Goal: Find specific page/section

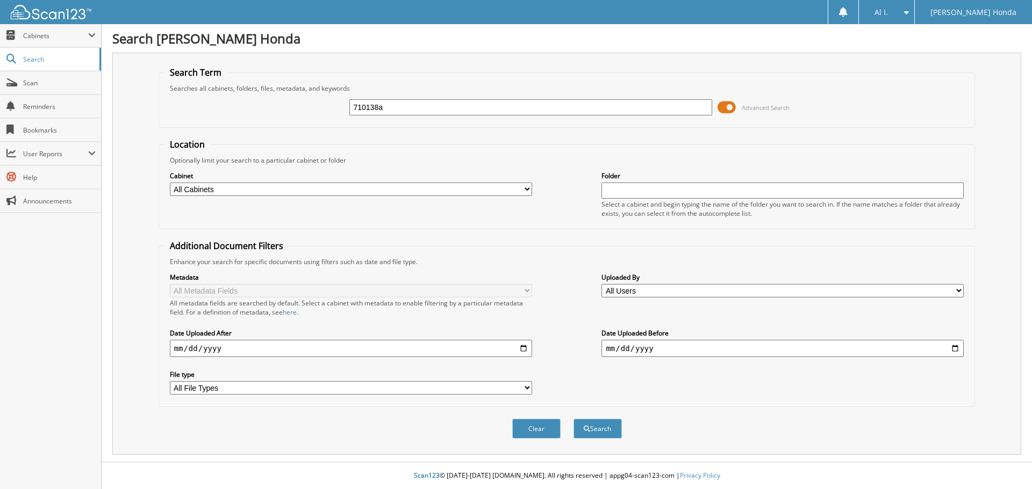
type input "710138a"
click at [573, 419] on button "Search" at bounding box center [597, 429] width 48 height 20
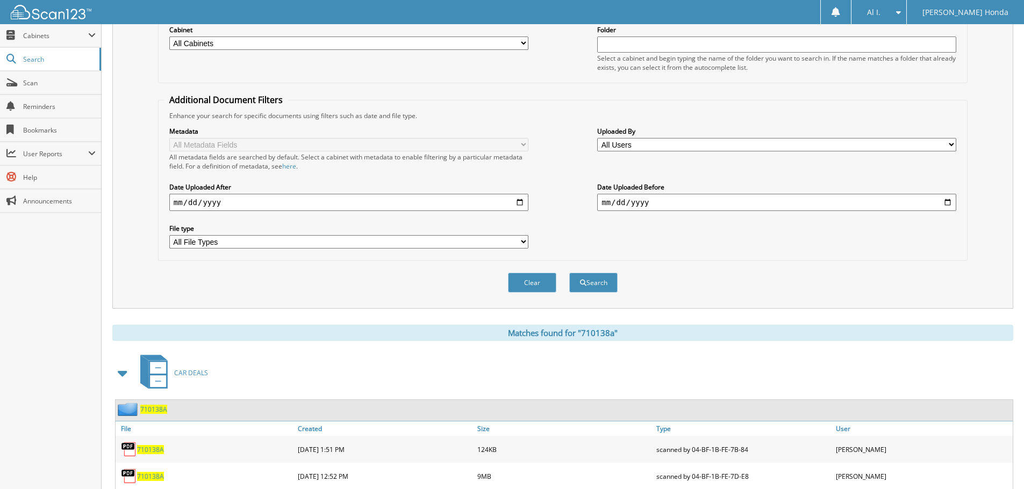
scroll to position [180, 0]
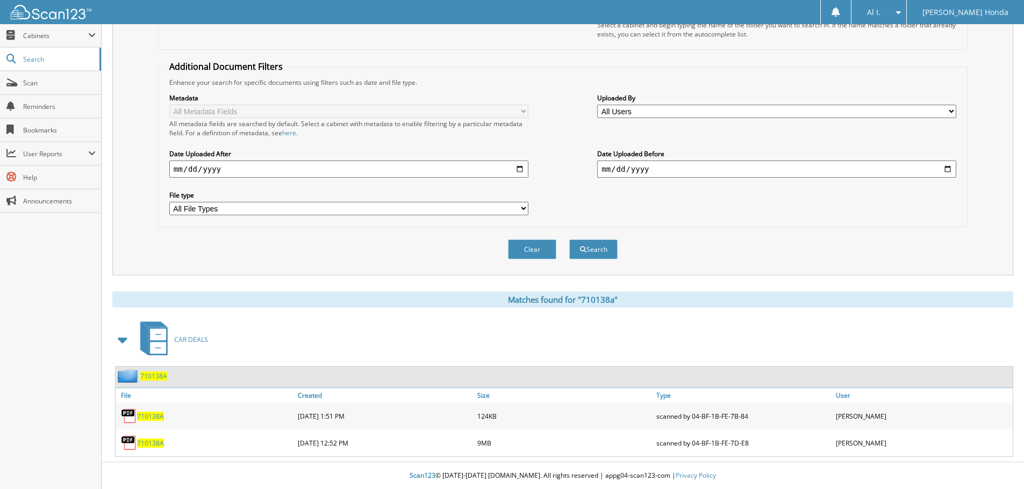
click at [146, 443] on span "710138A" at bounding box center [150, 443] width 27 height 9
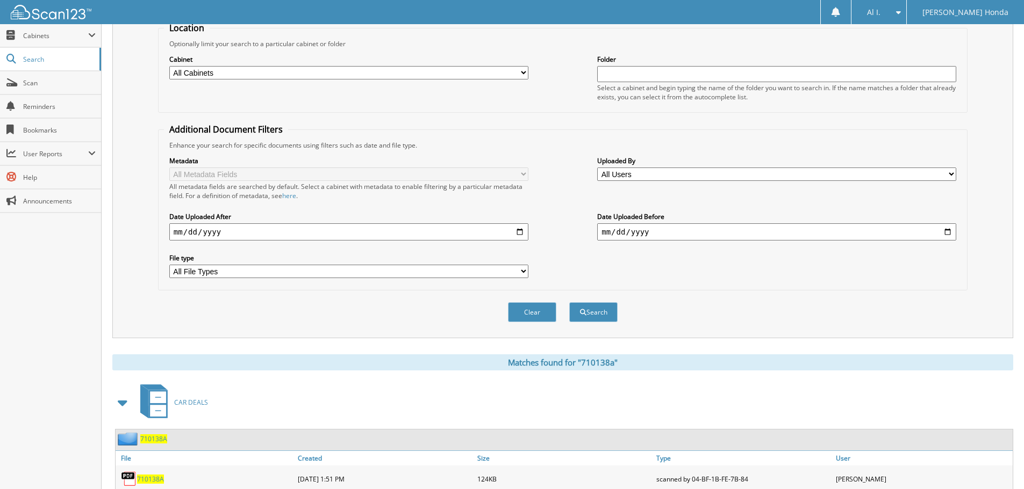
scroll to position [19, 0]
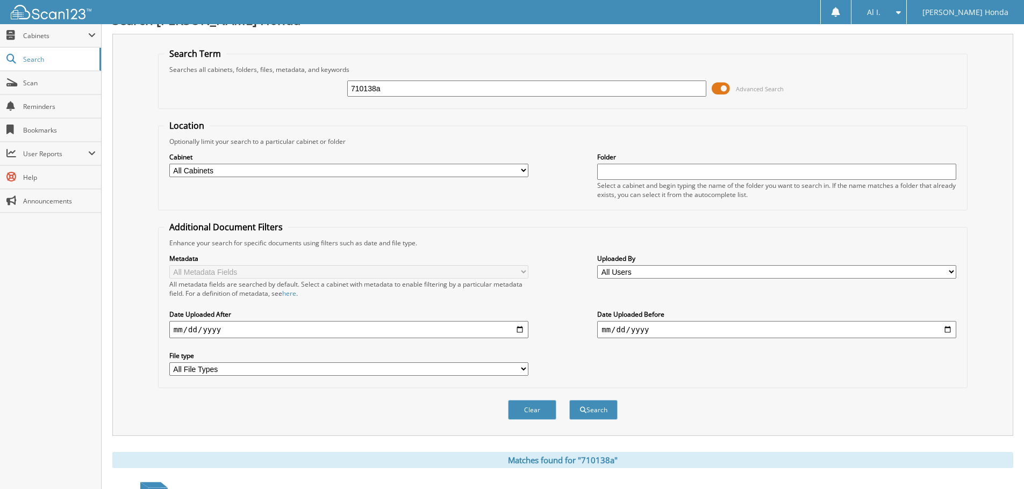
click at [840, 10] on div at bounding box center [835, 13] width 9 height 10
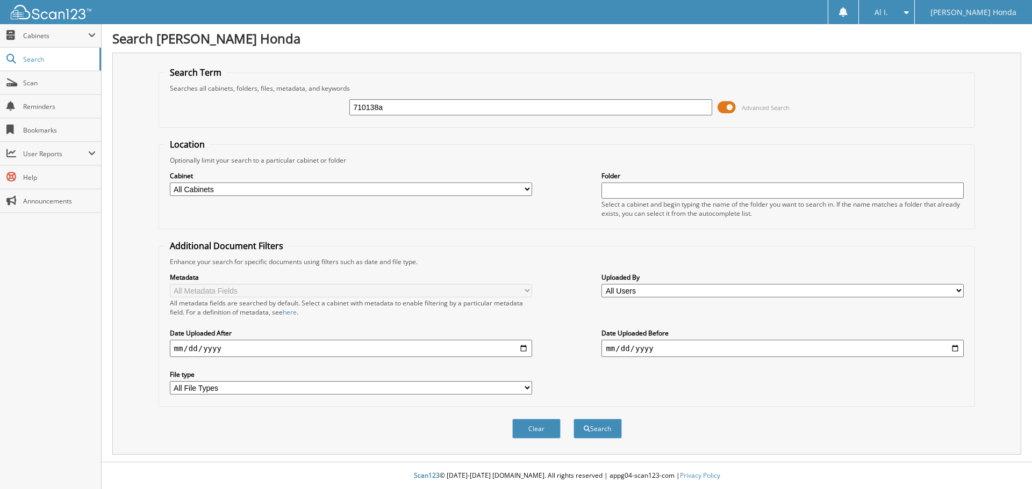
type input "710138a"
click at [573, 419] on button "Search" at bounding box center [597, 429] width 48 height 20
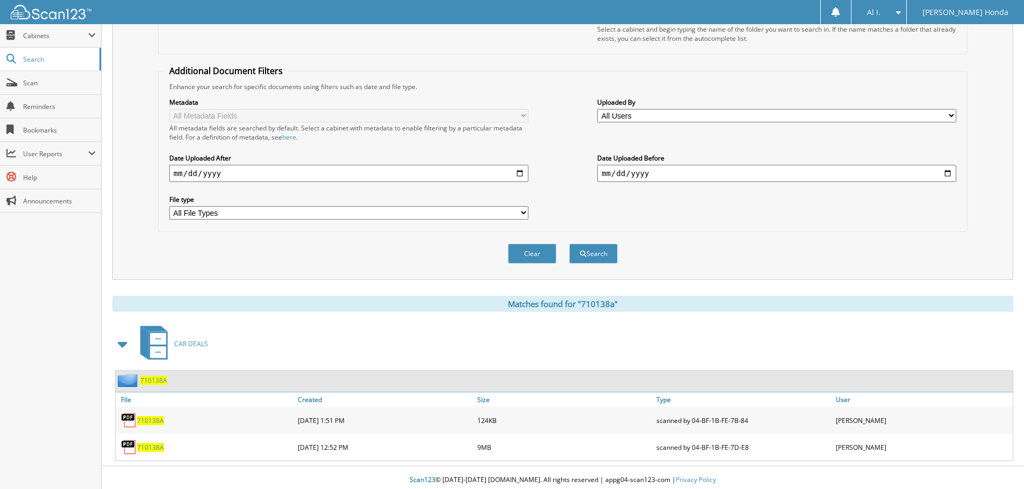
scroll to position [180, 0]
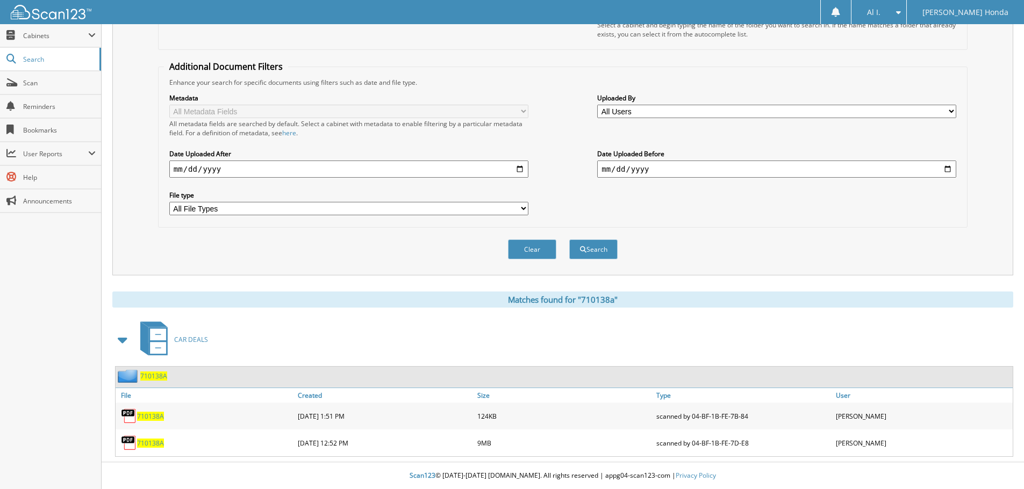
click at [145, 444] on span "710138A" at bounding box center [150, 443] width 27 height 9
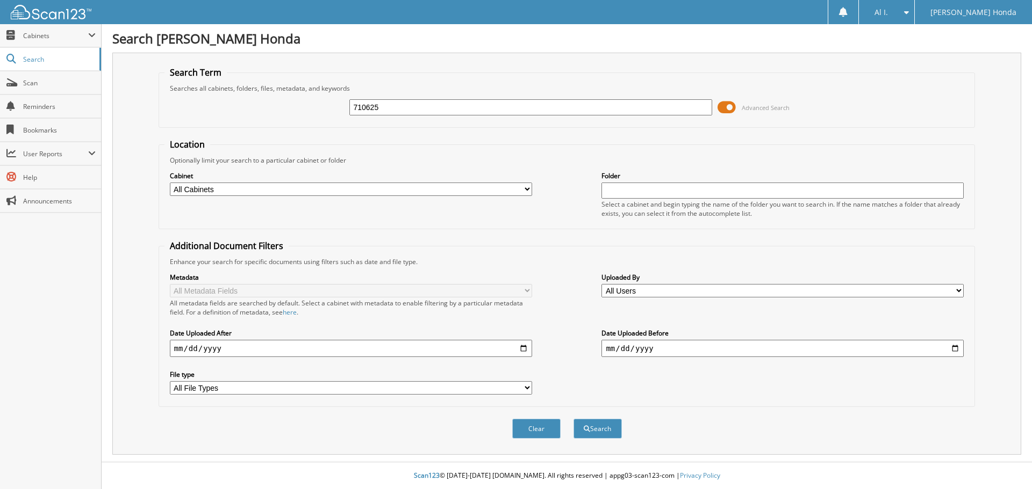
type input "710625"
click at [573, 419] on button "Search" at bounding box center [597, 429] width 48 height 20
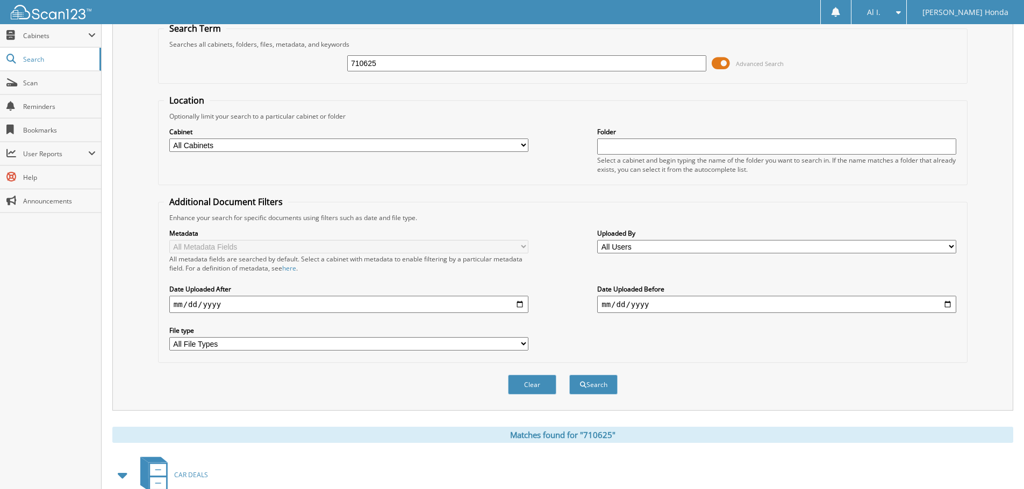
scroll to position [153, 0]
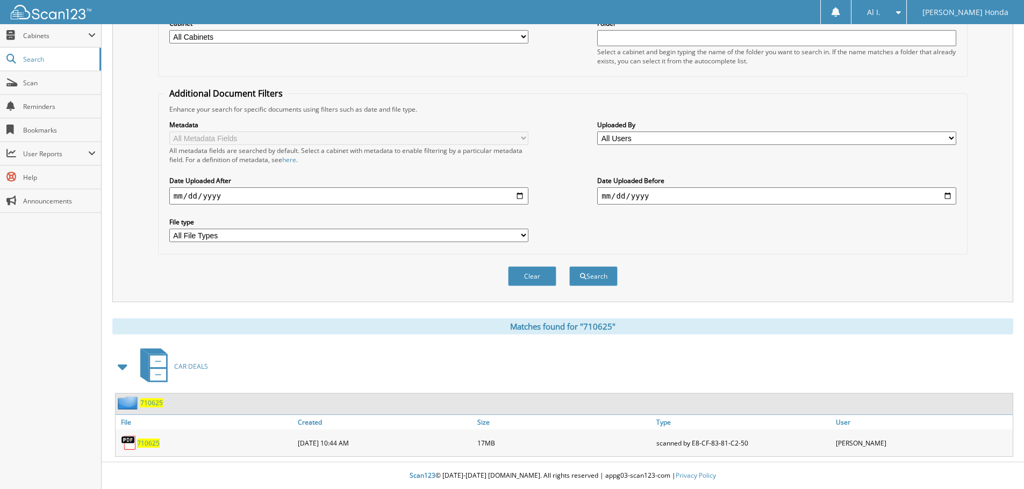
click at [147, 443] on span "710625" at bounding box center [148, 443] width 23 height 9
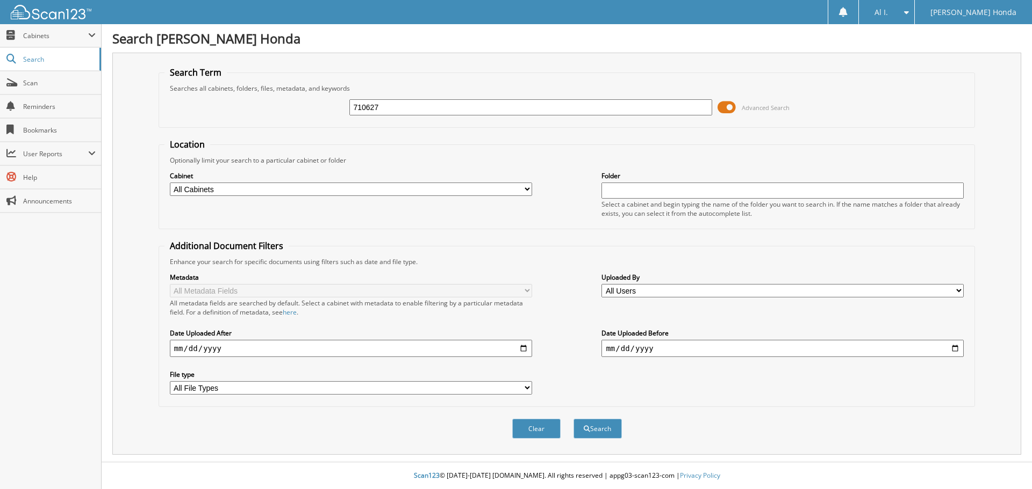
type input "710627"
click at [573, 419] on button "Search" at bounding box center [597, 429] width 48 height 20
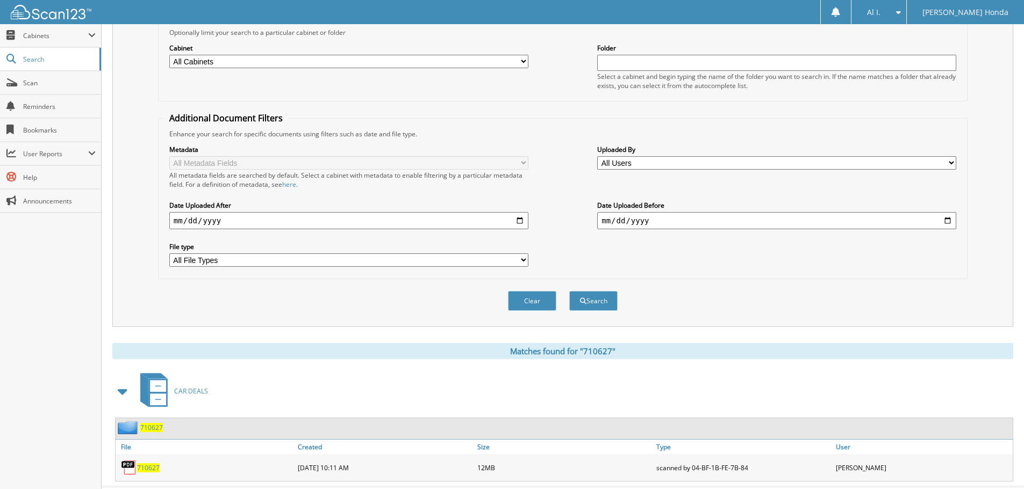
scroll to position [153, 0]
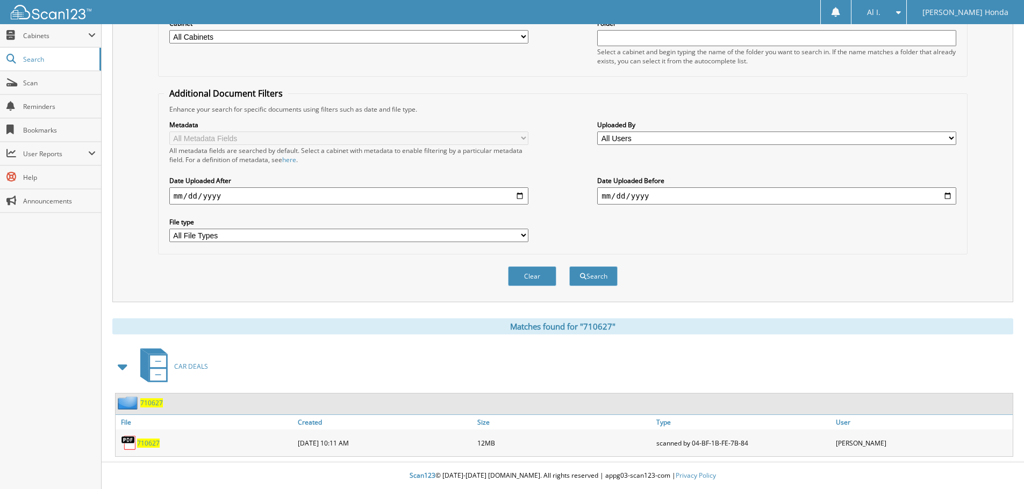
click at [144, 441] on span "710627" at bounding box center [148, 443] width 23 height 9
